Goal: Task Accomplishment & Management: Manage account settings

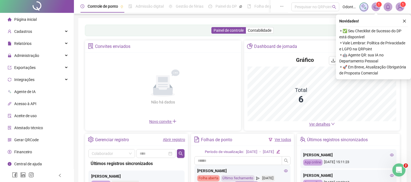
scroll to position [1, 0]
click at [27, 43] on span "Relatórios" at bounding box center [22, 43] width 17 height 4
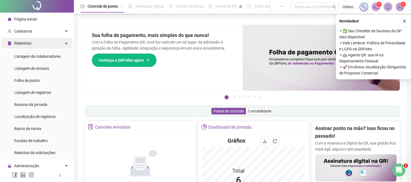
click at [27, 43] on span "Relatórios" at bounding box center [22, 43] width 17 height 4
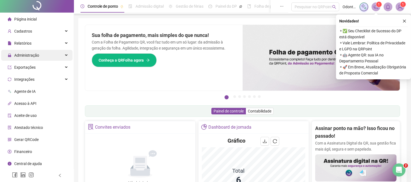
click at [27, 55] on span "Administração" at bounding box center [26, 55] width 25 height 4
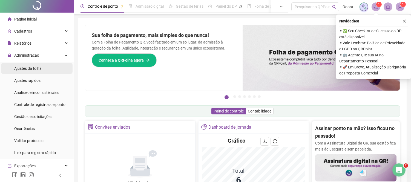
click at [26, 69] on span "Ajustes da folha" at bounding box center [27, 68] width 27 height 4
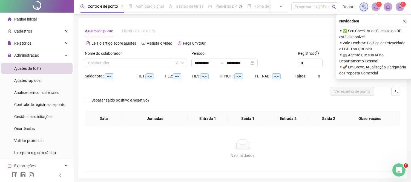
type input "**********"
click at [404, 21] on icon "close" at bounding box center [405, 21] width 4 height 4
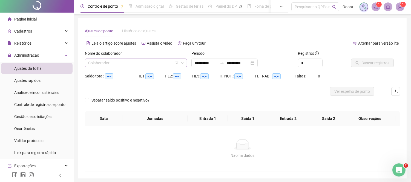
click at [127, 67] on input "search" at bounding box center [133, 63] width 91 height 8
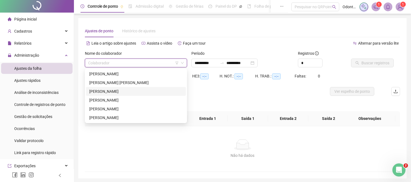
click at [120, 92] on div "[PERSON_NAME]" at bounding box center [135, 92] width 93 height 6
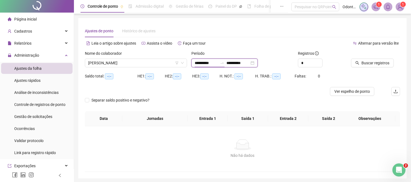
click at [201, 63] on input "**********" at bounding box center [206, 63] width 23 height 6
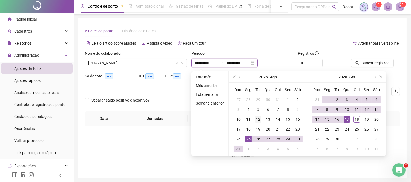
type input "**********"
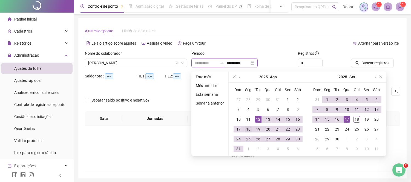
type input "**********"
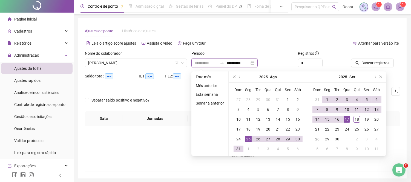
type input "**********"
click at [248, 140] on div "25" at bounding box center [248, 139] width 7 height 7
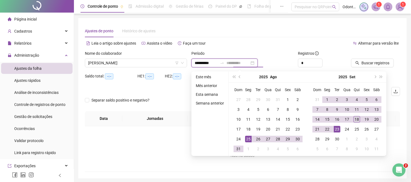
type input "**********"
click at [356, 118] on div "18" at bounding box center [357, 119] width 7 height 7
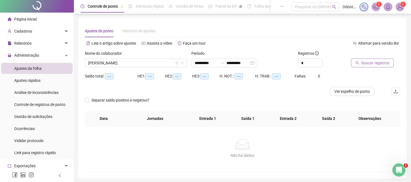
click at [372, 64] on span "Buscar registros" at bounding box center [376, 63] width 28 height 6
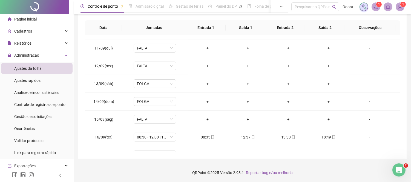
scroll to position [329, 0]
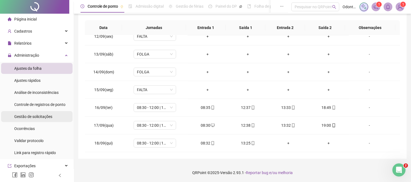
click at [39, 118] on span "Gestão de solicitações" at bounding box center [33, 117] width 38 height 4
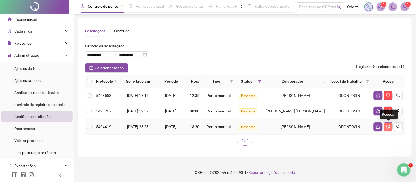
click at [385, 129] on button "button" at bounding box center [388, 127] width 9 height 9
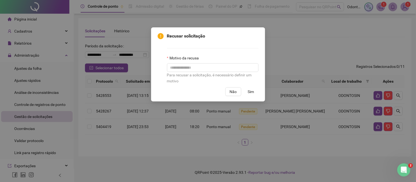
click at [254, 92] on span "Sim" at bounding box center [251, 92] width 6 height 6
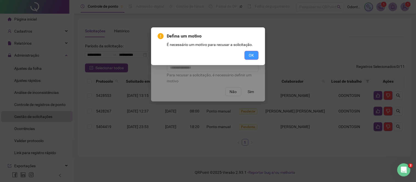
click at [251, 56] on span "OK" at bounding box center [251, 55] width 5 height 6
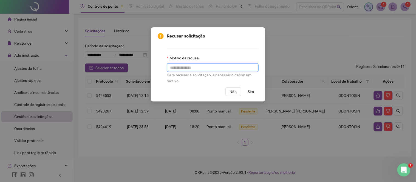
click at [210, 69] on input "text" at bounding box center [213, 67] width 92 height 9
type input "*"
type input "**********"
click at [247, 93] on button "Sim" at bounding box center [250, 91] width 15 height 9
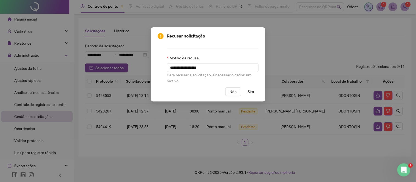
click at [250, 94] on span "Sim" at bounding box center [251, 92] width 6 height 6
click at [251, 92] on span "Sim" at bounding box center [251, 92] width 6 height 6
click at [235, 92] on span "Não" at bounding box center [233, 92] width 7 height 6
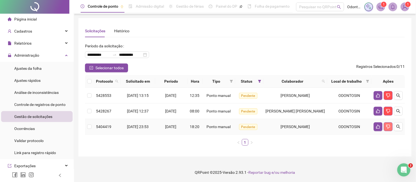
click at [388, 126] on icon "dislike" at bounding box center [388, 127] width 4 height 4
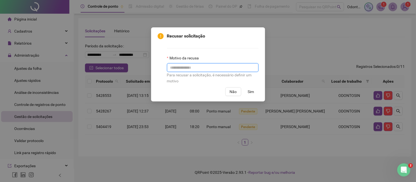
click at [191, 66] on input "text" at bounding box center [213, 67] width 92 height 9
click at [196, 71] on input "**********" at bounding box center [213, 67] width 92 height 9
type input "**********"
click at [248, 93] on span "Sim" at bounding box center [251, 92] width 6 height 6
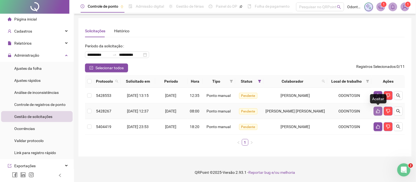
click at [379, 112] on icon "like" at bounding box center [378, 111] width 4 height 4
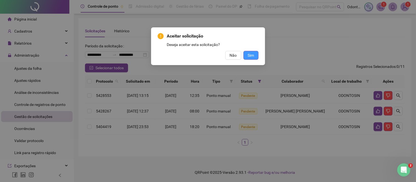
click at [253, 55] on span "Sim" at bounding box center [251, 55] width 6 height 6
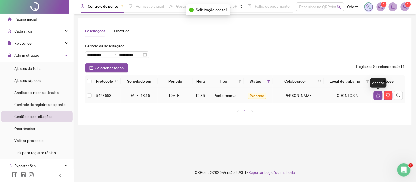
click at [377, 96] on icon "like" at bounding box center [378, 95] width 4 height 4
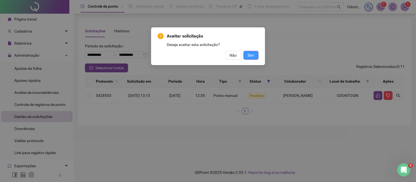
click at [258, 57] on button "Sim" at bounding box center [250, 55] width 15 height 9
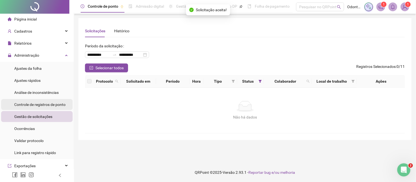
click at [19, 107] on span "Controle de registros de ponto" at bounding box center [39, 105] width 51 height 4
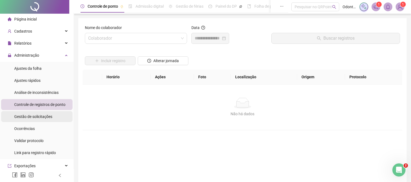
click at [33, 115] on span "Gestão de solicitações" at bounding box center [33, 117] width 38 height 4
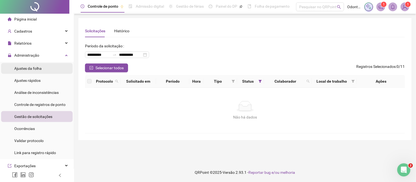
click at [40, 69] on span "Ajustes da folha" at bounding box center [27, 68] width 27 height 4
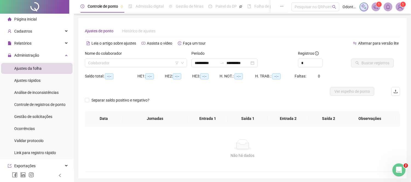
type input "**********"
click at [135, 63] on input "search" at bounding box center [133, 63] width 91 height 8
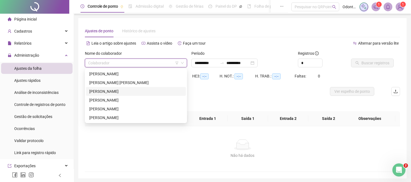
click at [129, 90] on div "[PERSON_NAME]" at bounding box center [135, 92] width 93 height 6
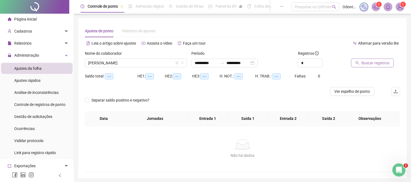
click at [371, 64] on span "Buscar registros" at bounding box center [376, 63] width 28 height 6
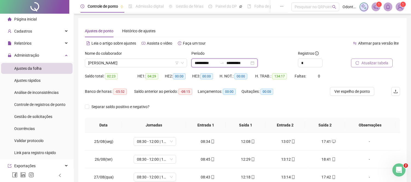
click at [207, 62] on input "**********" at bounding box center [206, 63] width 23 height 6
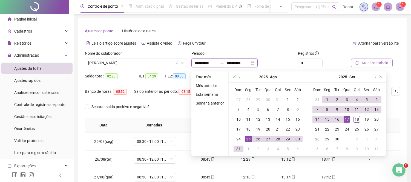
type input "**********"
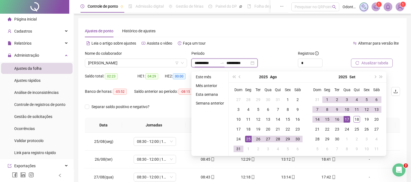
type input "**********"
click at [249, 138] on div "25" at bounding box center [248, 139] width 7 height 7
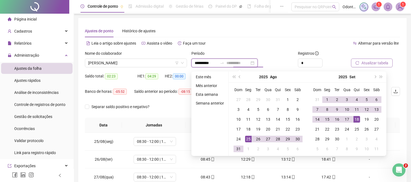
type input "**********"
click at [357, 117] on div "18" at bounding box center [357, 119] width 7 height 7
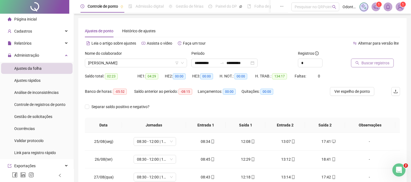
click at [378, 63] on span "Buscar registros" at bounding box center [376, 63] width 28 height 6
click at [365, 64] on span "Atualizar tabela" at bounding box center [375, 63] width 27 height 6
click at [128, 62] on span "[PERSON_NAME]" at bounding box center [136, 63] width 96 height 8
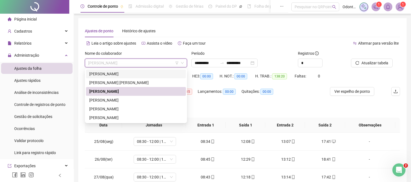
click at [130, 74] on div "[PERSON_NAME]" at bounding box center [135, 74] width 93 height 6
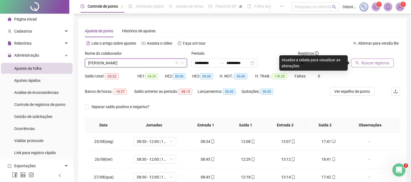
click at [358, 61] on icon "search" at bounding box center [358, 63] width 4 height 4
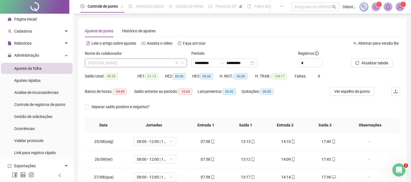
click at [136, 59] on span "[PERSON_NAME]" at bounding box center [136, 63] width 96 height 8
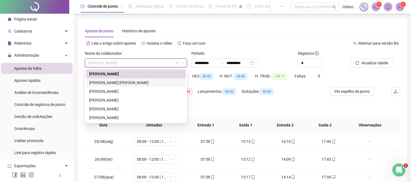
click at [124, 84] on div "[PERSON_NAME] [PERSON_NAME]" at bounding box center [135, 83] width 93 height 6
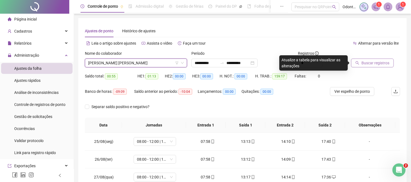
click at [371, 63] on span "Buscar registros" at bounding box center [376, 63] width 28 height 6
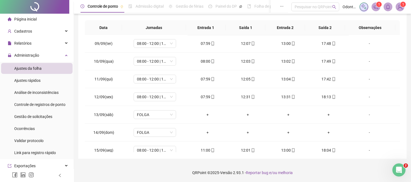
scroll to position [329, 0]
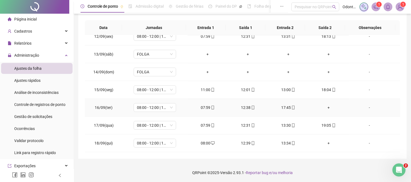
click at [325, 108] on div "+" at bounding box center [329, 108] width 32 height 6
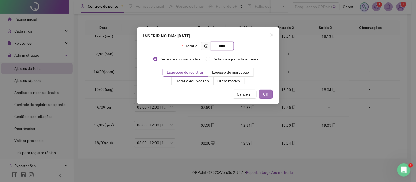
type input "*****"
click at [263, 90] on button "OK" at bounding box center [266, 94] width 14 height 9
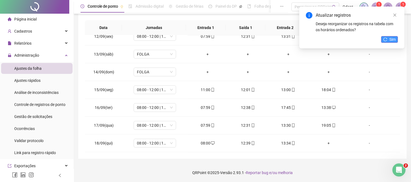
click at [390, 41] on span "Sim" at bounding box center [393, 39] width 6 height 6
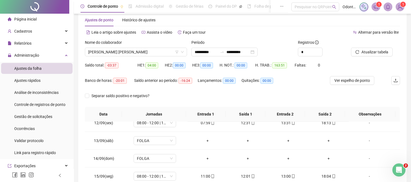
scroll to position [0, 0]
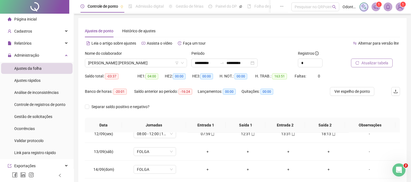
click at [382, 63] on span "Atualizar tabela" at bounding box center [375, 63] width 27 height 6
click at [142, 64] on span "[PERSON_NAME] [PERSON_NAME]" at bounding box center [136, 63] width 96 height 8
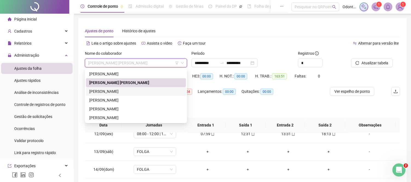
click at [142, 90] on div "[PERSON_NAME]" at bounding box center [135, 92] width 93 height 6
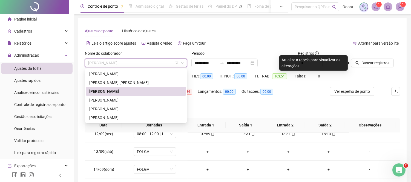
click at [141, 66] on span "[PERSON_NAME]" at bounding box center [136, 63] width 96 height 8
click at [130, 100] on div "[PERSON_NAME]" at bounding box center [135, 100] width 93 height 6
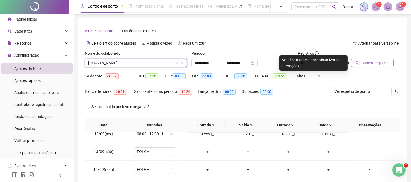
click at [372, 61] on span "Buscar registros" at bounding box center [376, 63] width 28 height 6
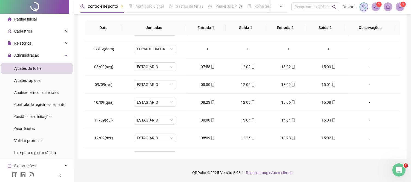
scroll to position [329, 0]
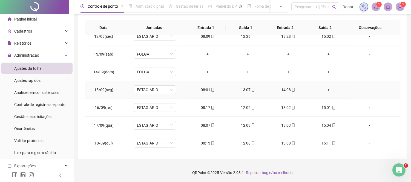
click at [324, 90] on div "+" at bounding box center [329, 90] width 32 height 6
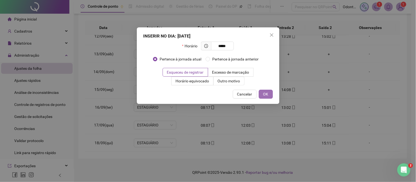
type input "*****"
click at [265, 93] on span "OK" at bounding box center [265, 94] width 5 height 6
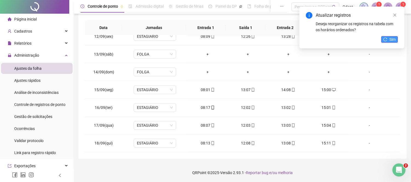
click at [387, 36] on button "Sim" at bounding box center [390, 39] width 17 height 7
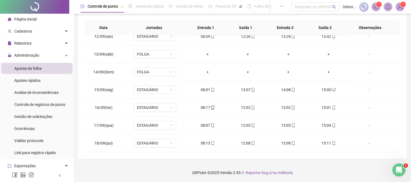
scroll to position [0, 0]
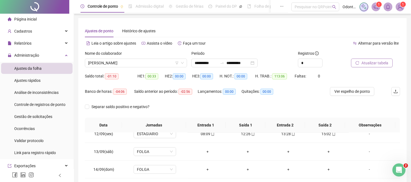
click at [386, 64] on span "Atualizar tabela" at bounding box center [375, 63] width 27 height 6
click at [115, 65] on span "[PERSON_NAME]" at bounding box center [136, 63] width 96 height 8
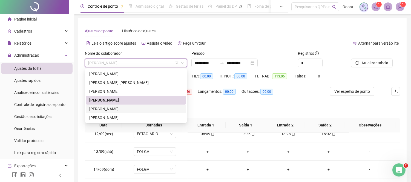
click at [118, 110] on div "[PERSON_NAME]" at bounding box center [135, 109] width 93 height 6
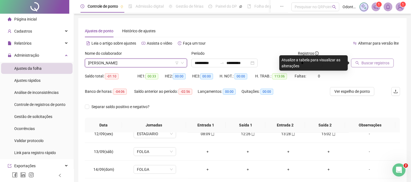
click at [373, 61] on span "Buscar registros" at bounding box center [376, 63] width 28 height 6
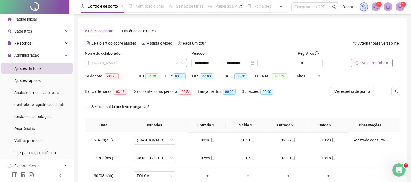
click at [133, 62] on span "[PERSON_NAME]" at bounding box center [136, 63] width 96 height 8
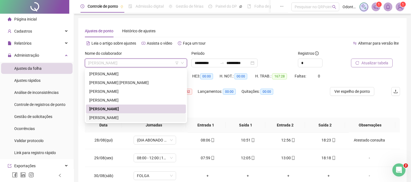
click at [125, 117] on div "[PERSON_NAME]" at bounding box center [135, 118] width 93 height 6
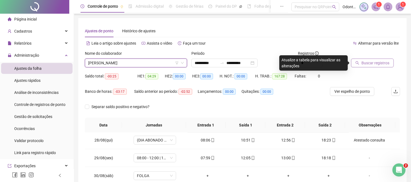
click at [381, 63] on span "Buscar registros" at bounding box center [376, 63] width 28 height 6
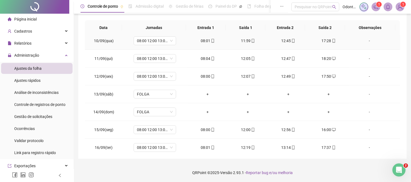
scroll to position [329, 0]
